Goal: Transaction & Acquisition: Purchase product/service

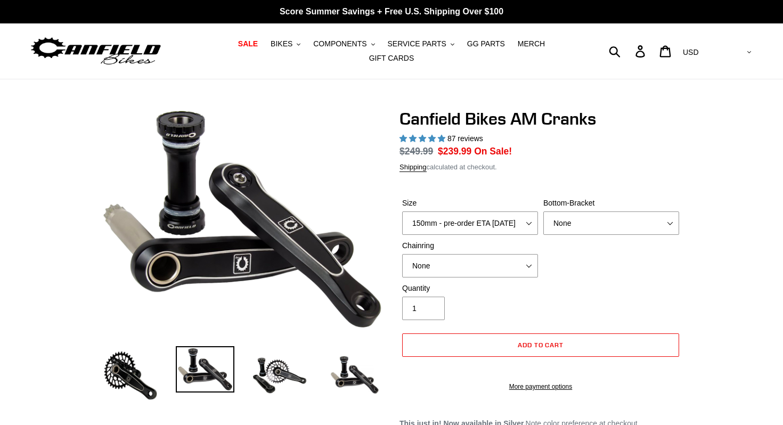
select select "highest-rating"
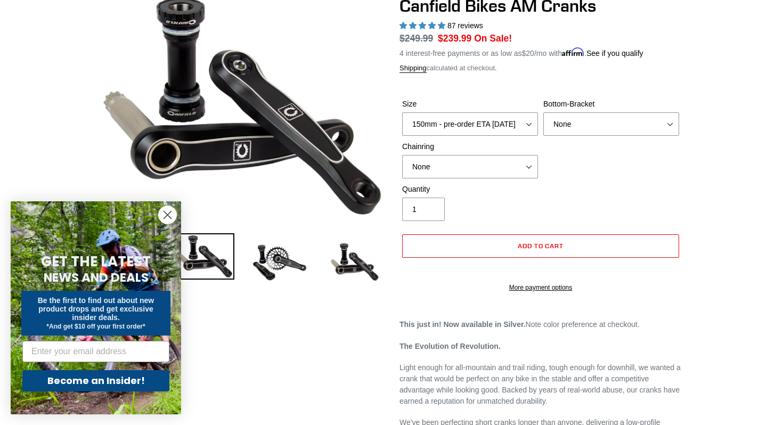
scroll to position [115, 0]
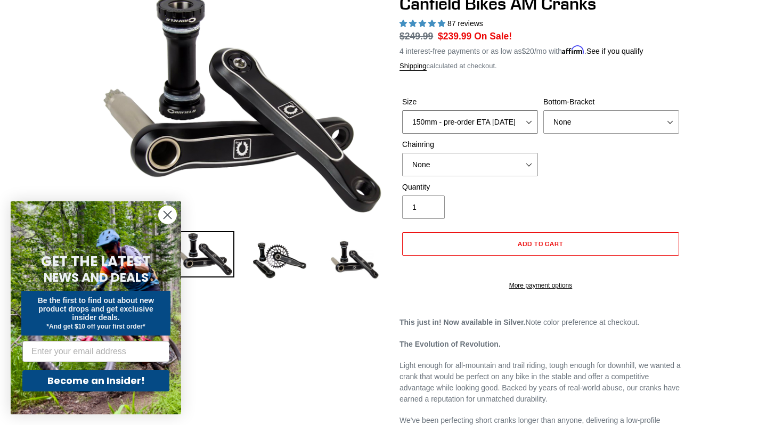
click at [529, 121] on select "150mm - pre-order ETA [DATE] 155mm - pre-order ETA [DATE] 160mm - pre-order ETA…" at bounding box center [470, 121] width 136 height 23
click at [572, 125] on select "None BSA Threaded 68/73mm Press Fit PF92" at bounding box center [612, 121] width 136 height 23
click at [529, 161] on select "None 30t Round (Boost 148) 30t Oval (Boost 148) 32t Round (Boost 148) 32t Oval …" at bounding box center [470, 164] width 136 height 23
select select "30t Round (Boost 148)"
click at [402, 153] on select "None 30t Round (Boost 148) 30t Oval (Boost 148) 32t Round (Boost 148) 32t Oval …" at bounding box center [470, 164] width 136 height 23
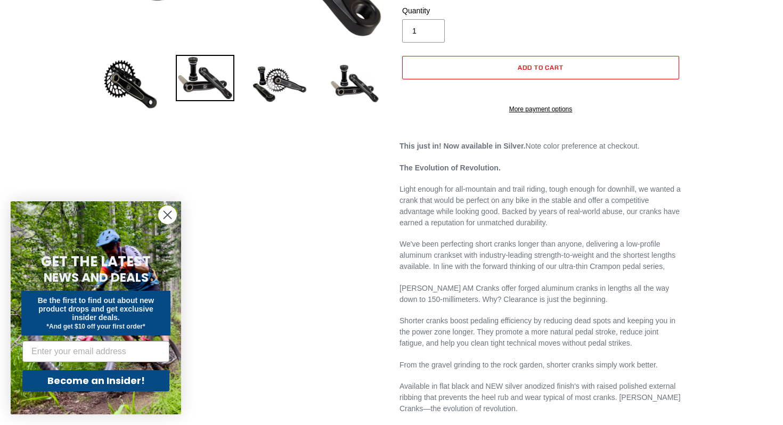
scroll to position [85, 0]
